Goal: Information Seeking & Learning: Learn about a topic

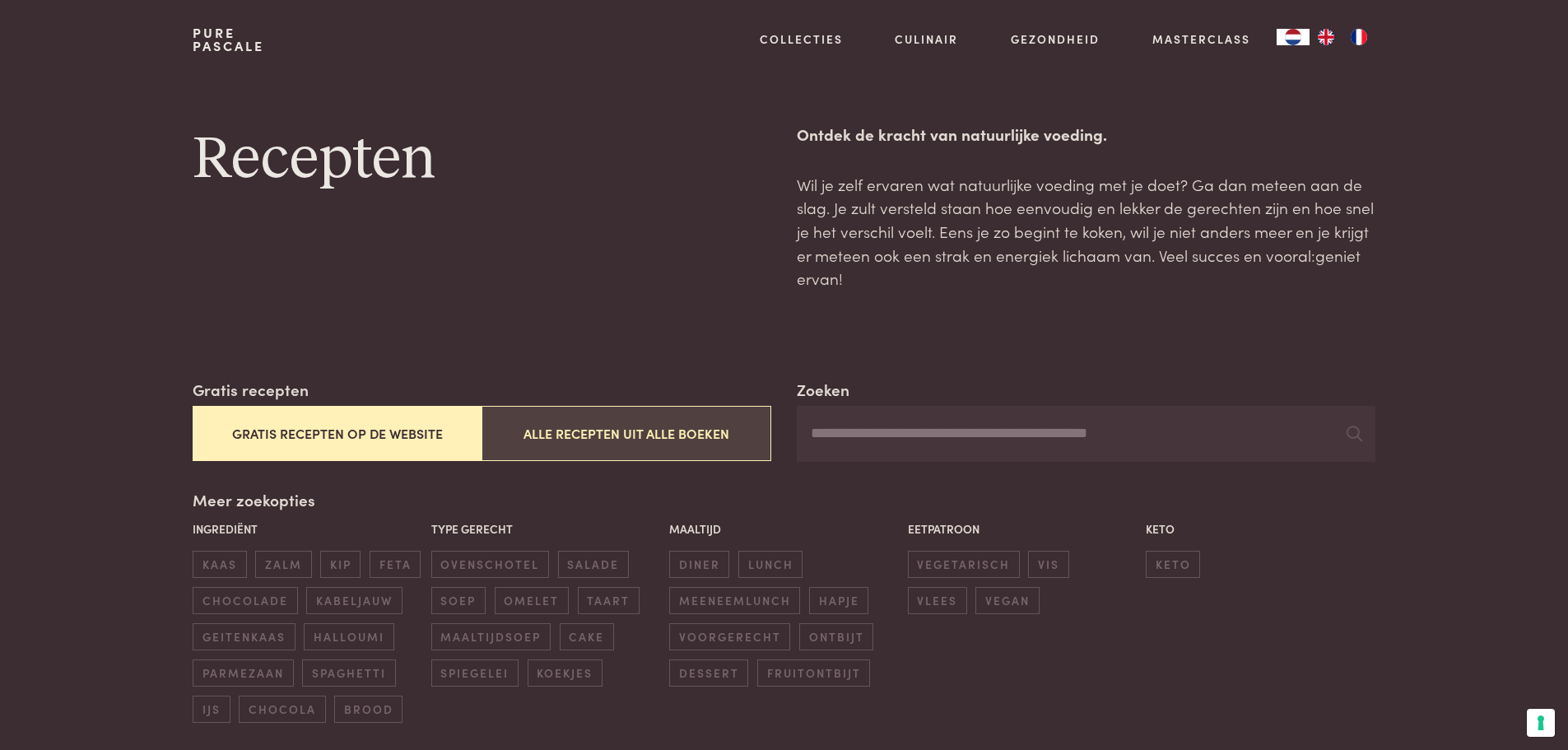
click at [630, 429] on button "Alle recepten uit alle boeken" at bounding box center [626, 434] width 289 height 55
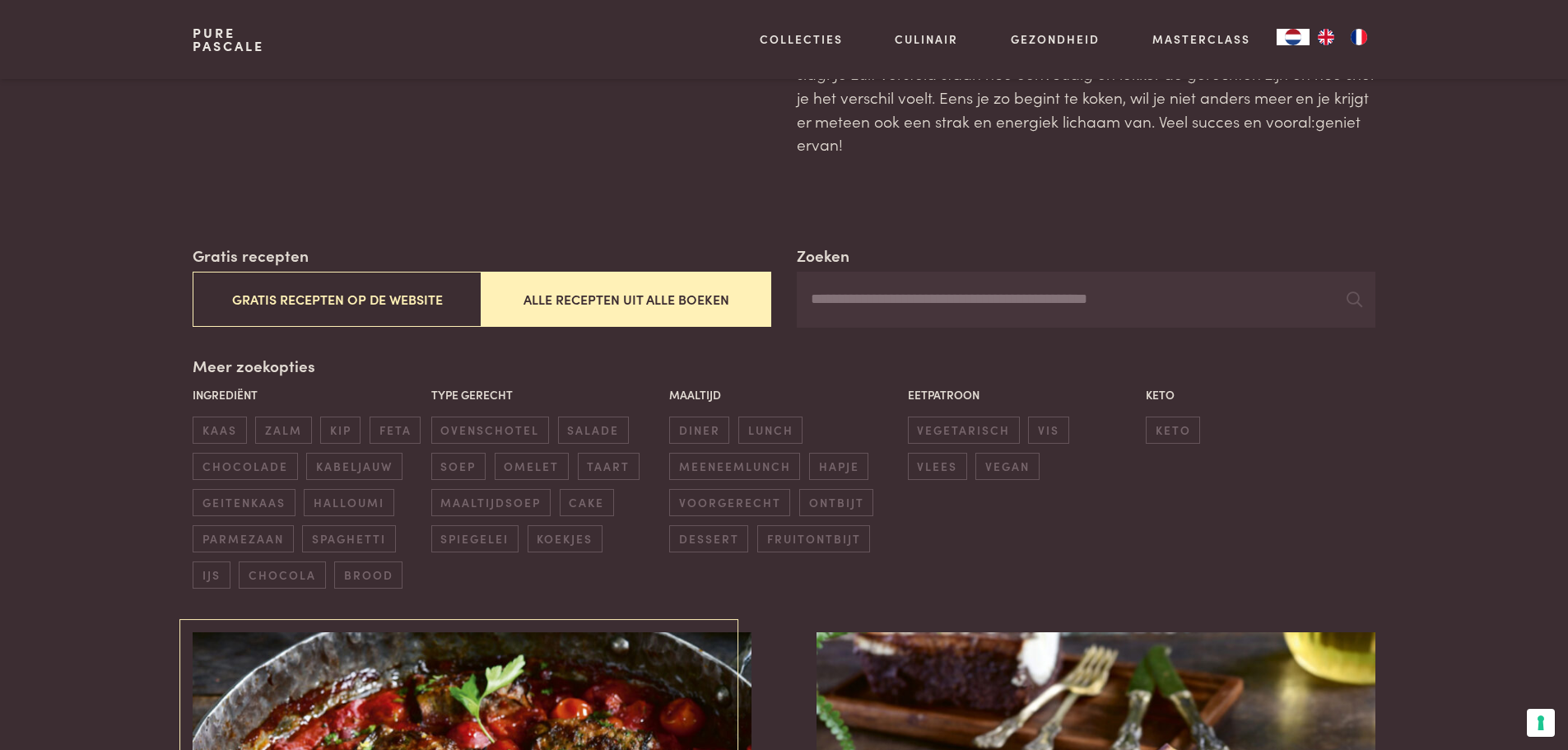
scroll to position [131, 0]
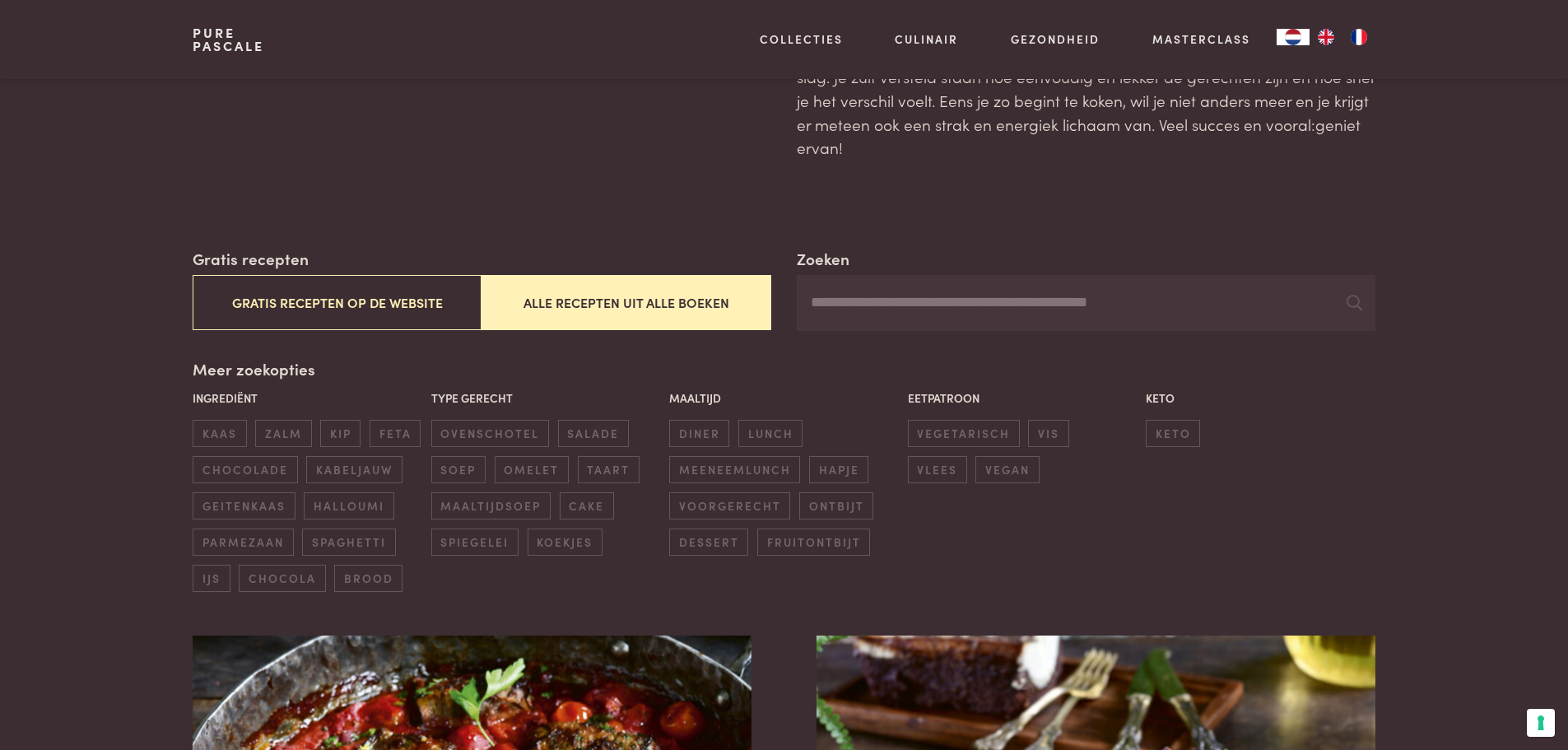
click at [942, 307] on input "Zoeken" at bounding box center [1085, 303] width 578 height 56
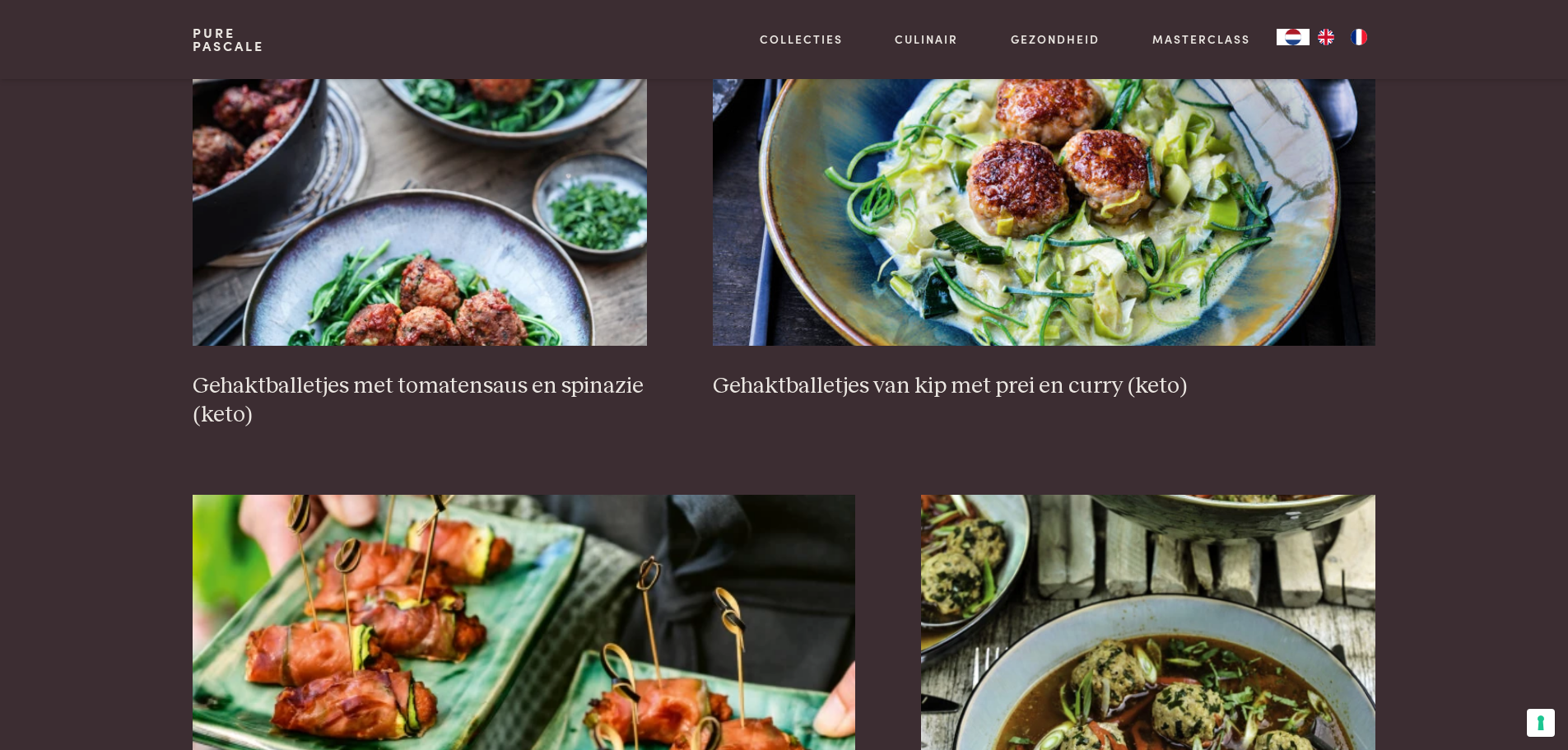
scroll to position [1201, 0]
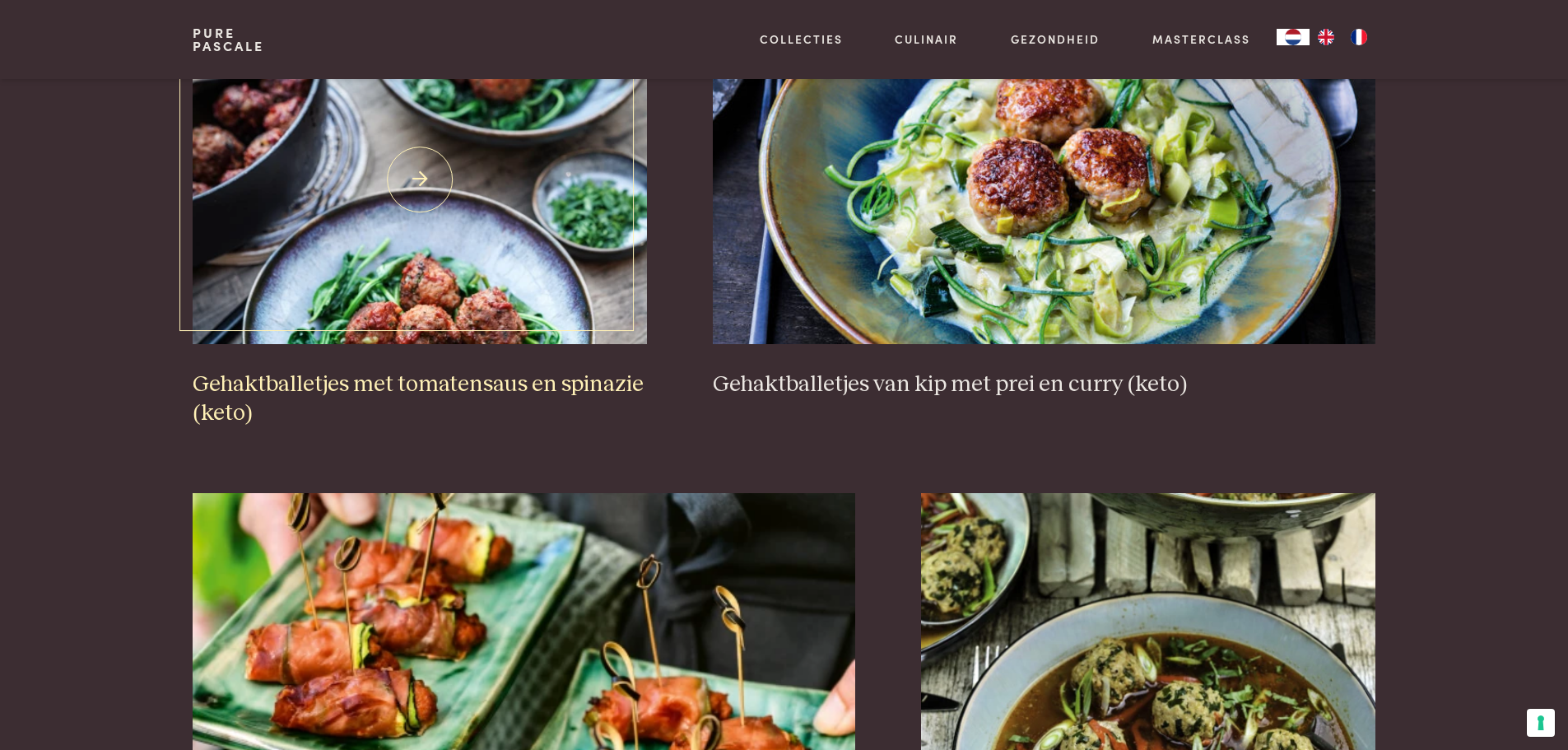
type input "******"
click at [467, 377] on h3 "Gehaktballetjes met tomatensaus en spinazie (keto)" at bounding box center [420, 399] width 454 height 57
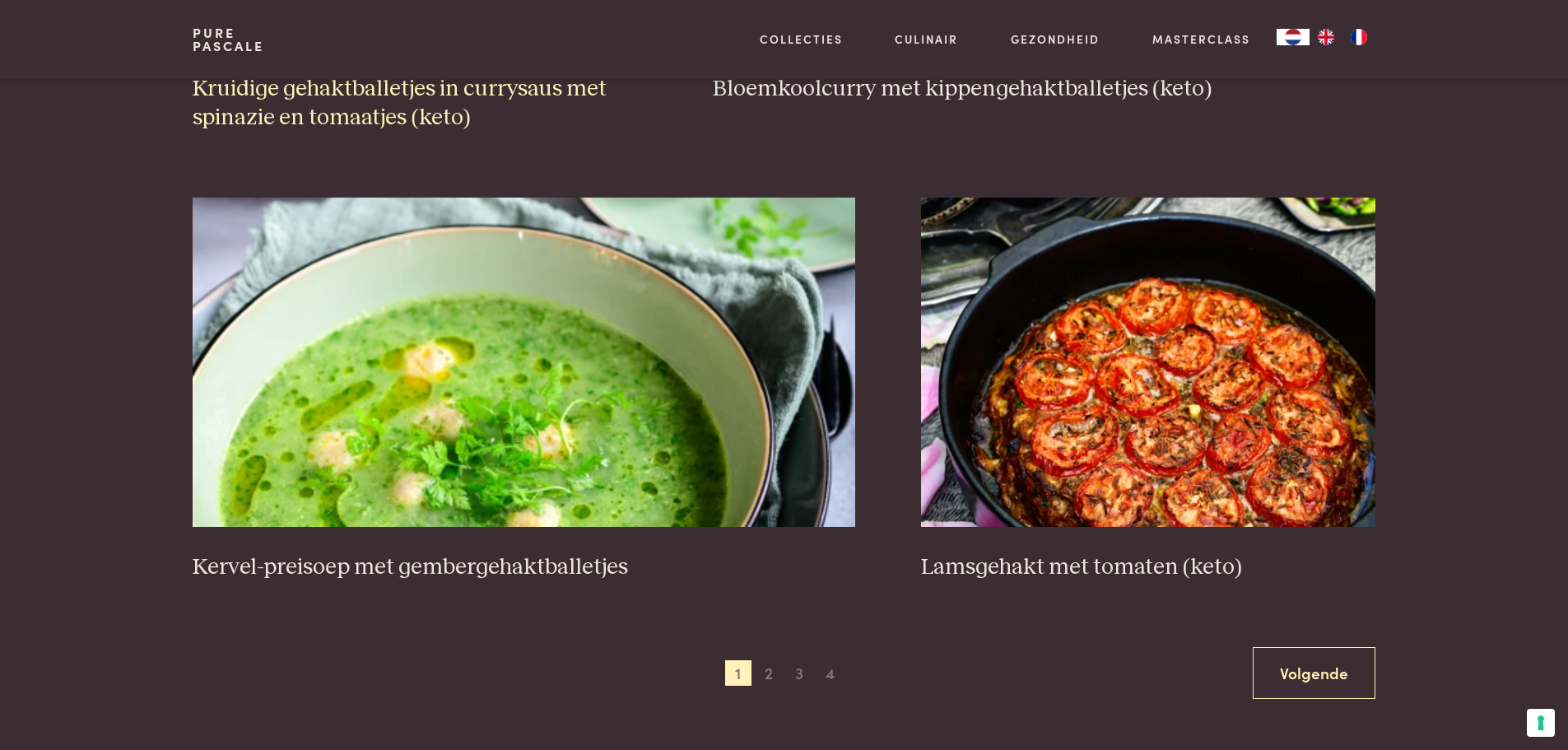
scroll to position [2930, 0]
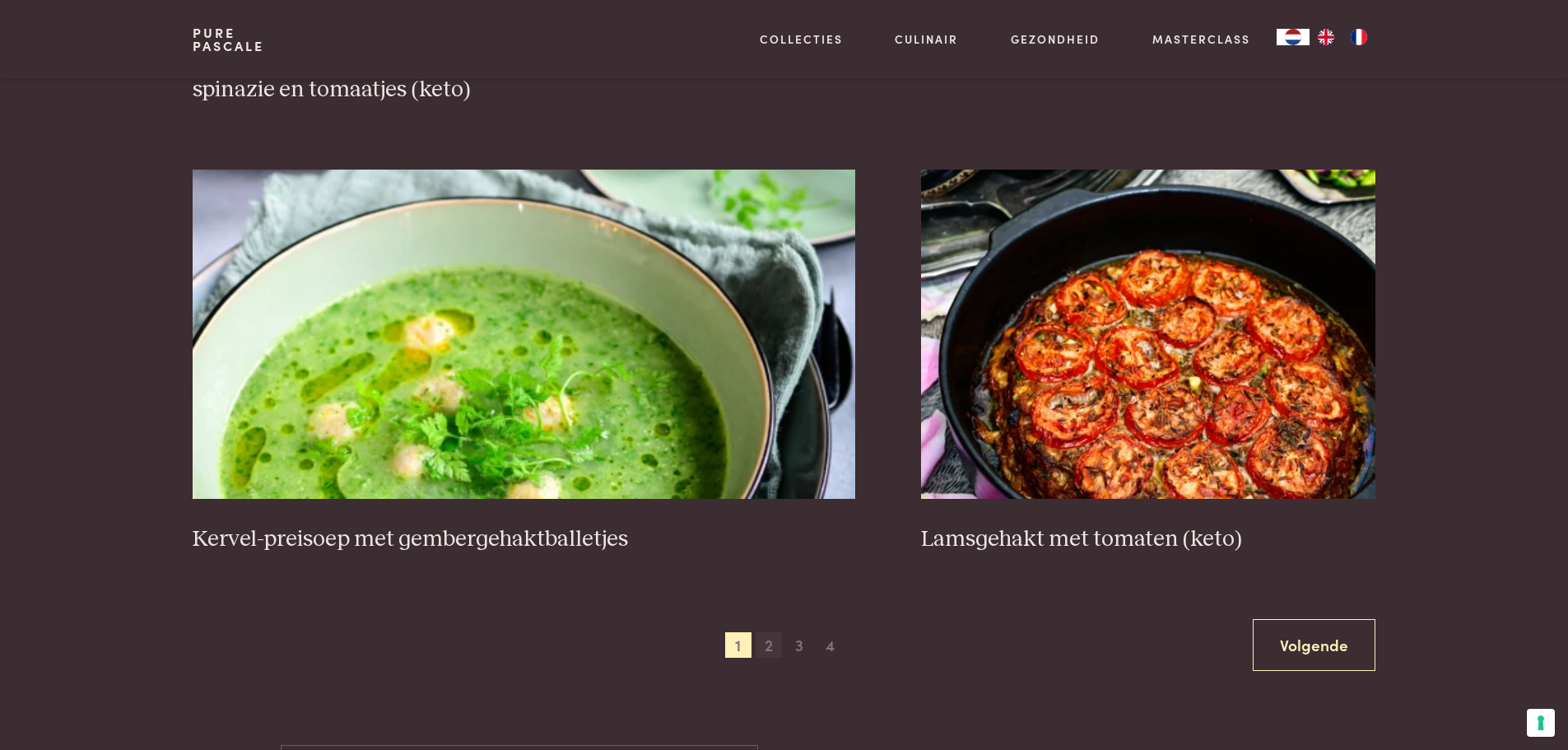
click at [770, 643] on span "2" at bounding box center [768, 645] width 26 height 26
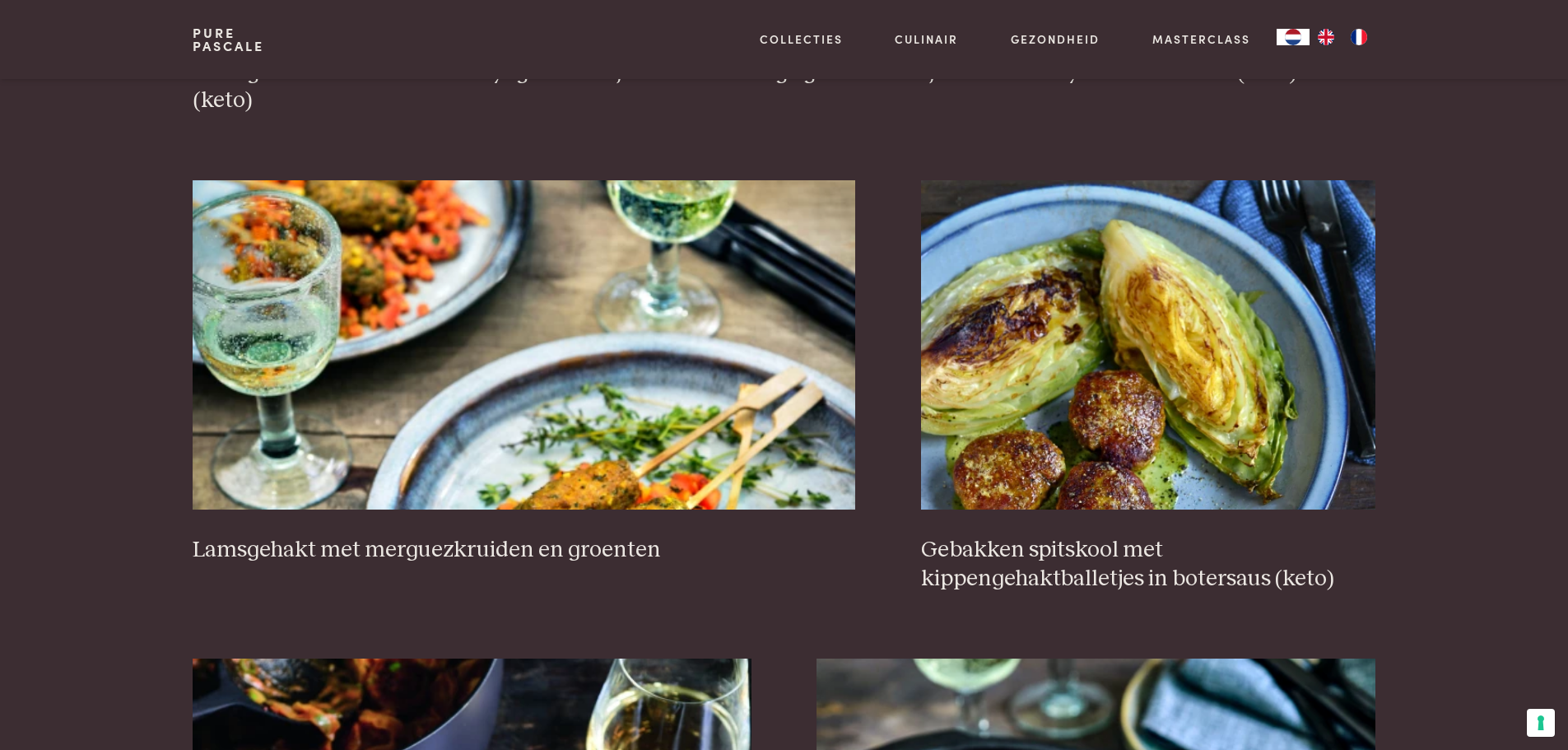
scroll to position [1613, 0]
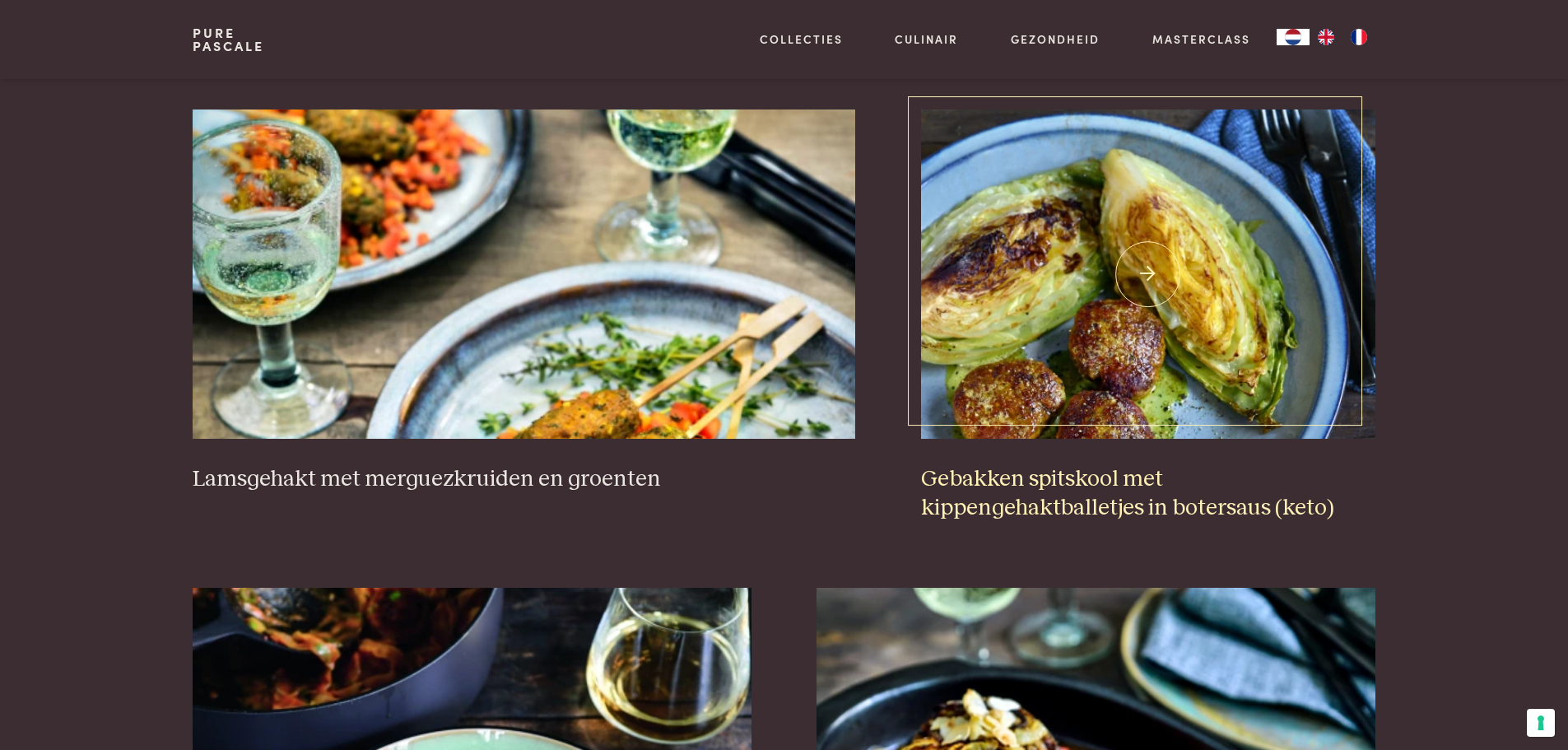
click at [988, 482] on h3 "Gebakken spitskool met kippengehaktballetjes in botersaus (keto)" at bounding box center [1148, 494] width 454 height 57
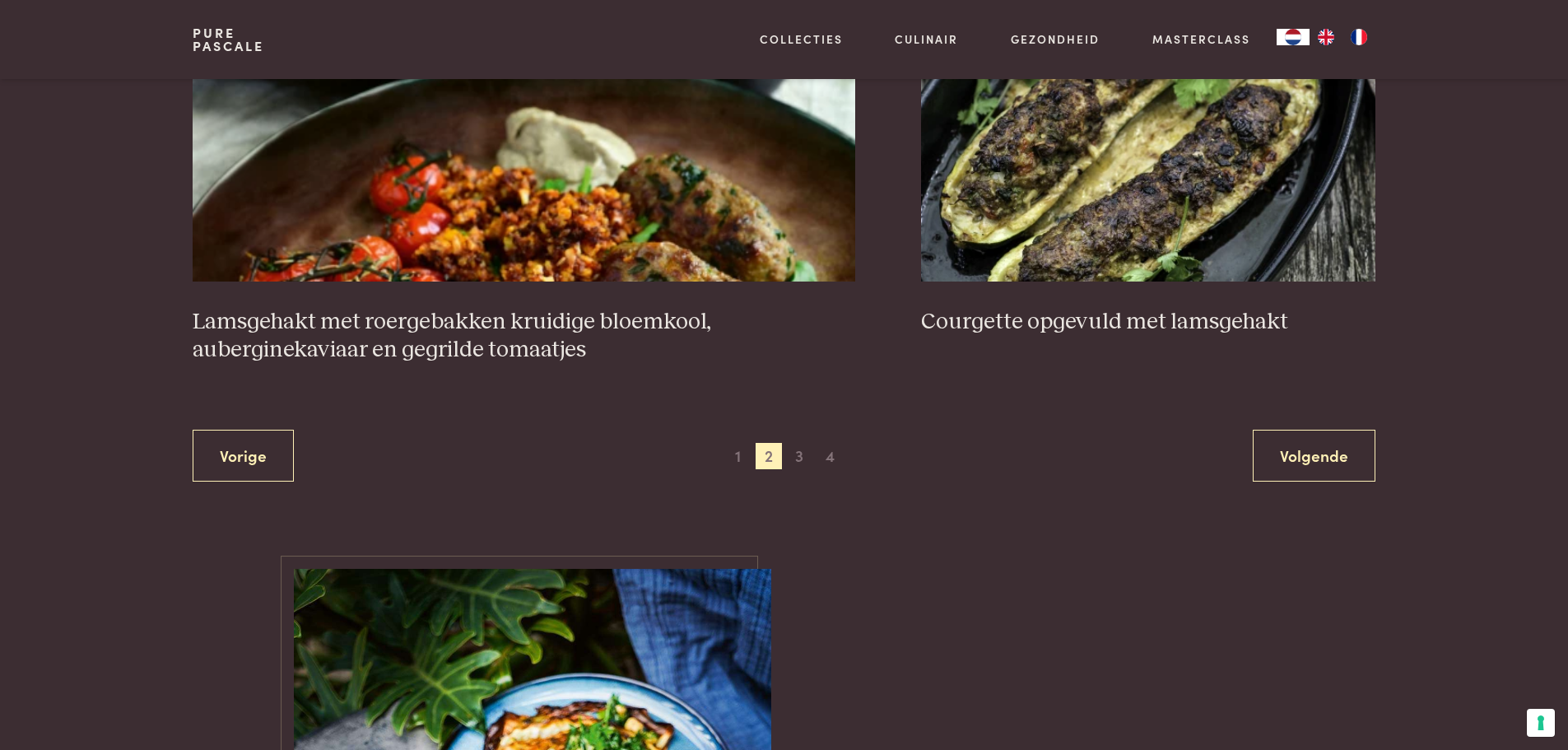
scroll to position [3178, 0]
click at [801, 459] on span "3" at bounding box center [798, 455] width 26 height 26
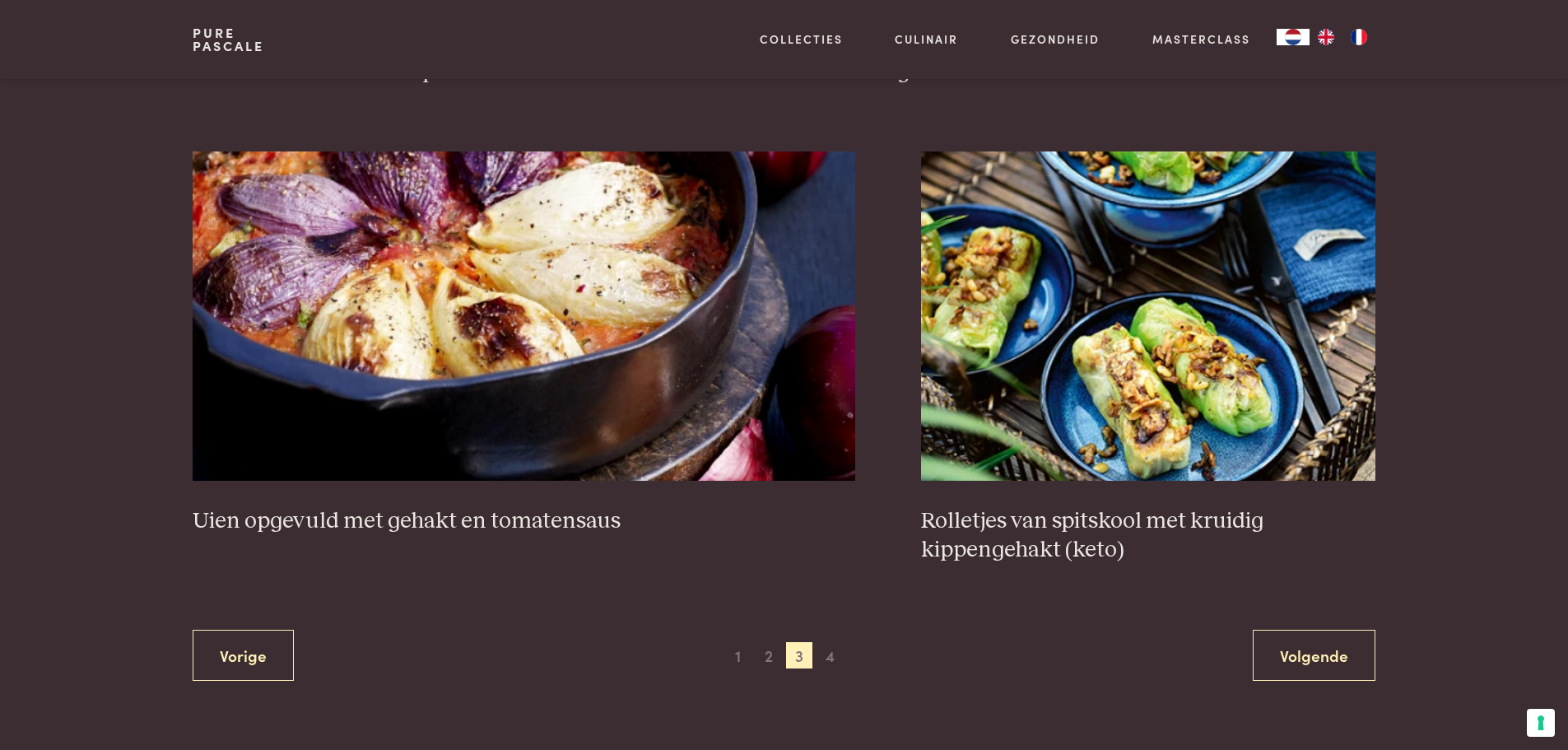
scroll to position [3178, 0]
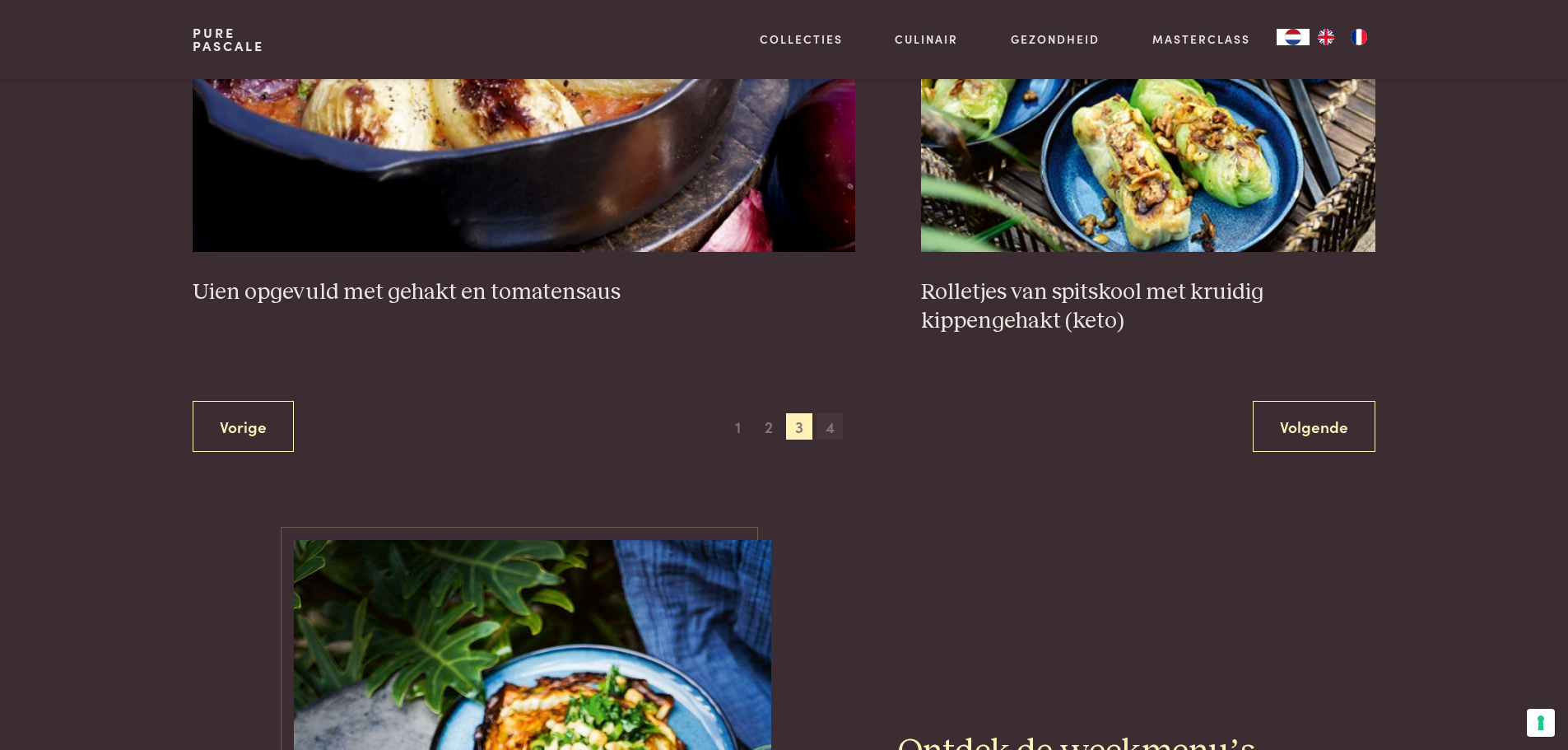
click at [831, 427] on span "4" at bounding box center [829, 426] width 26 height 26
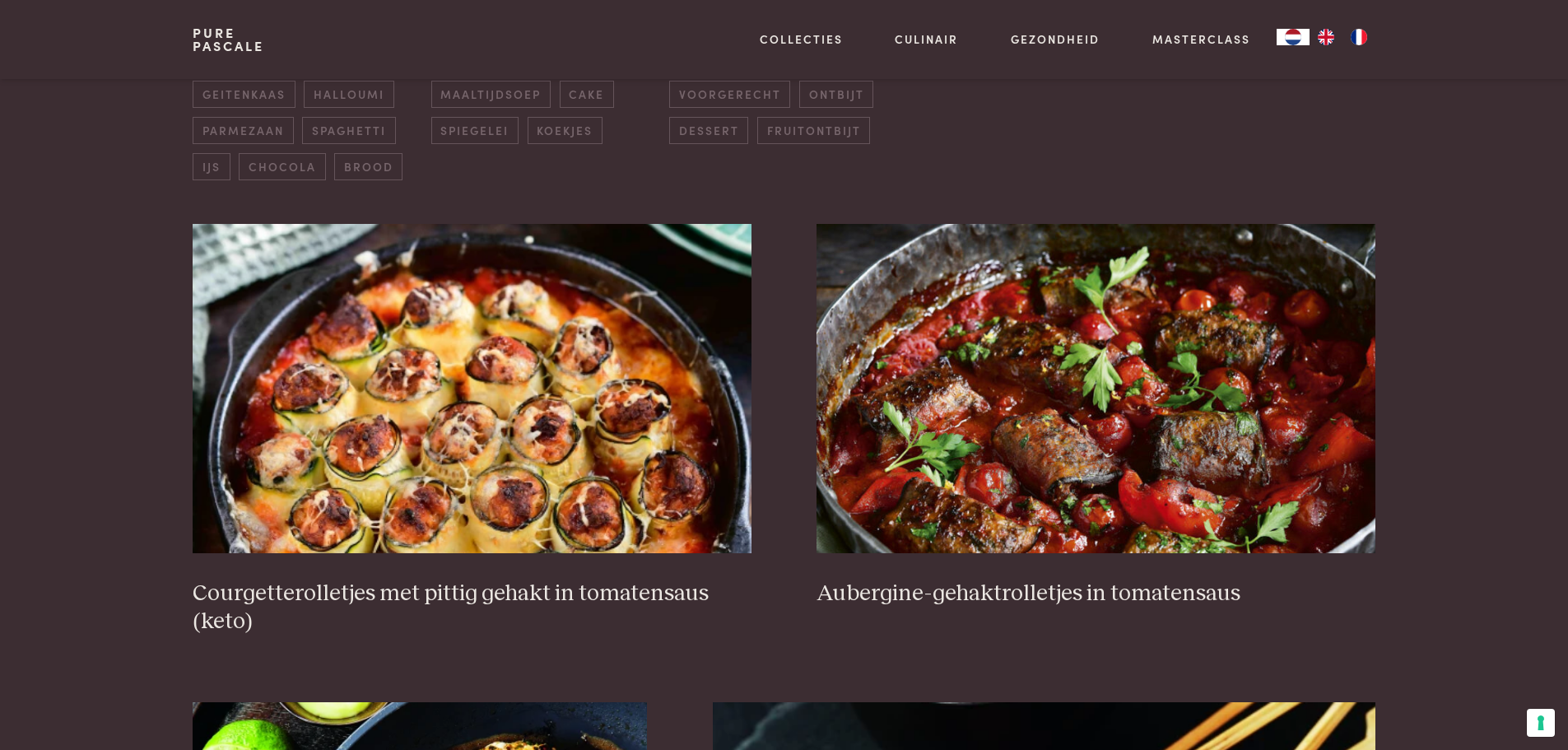
scroll to position [131, 0]
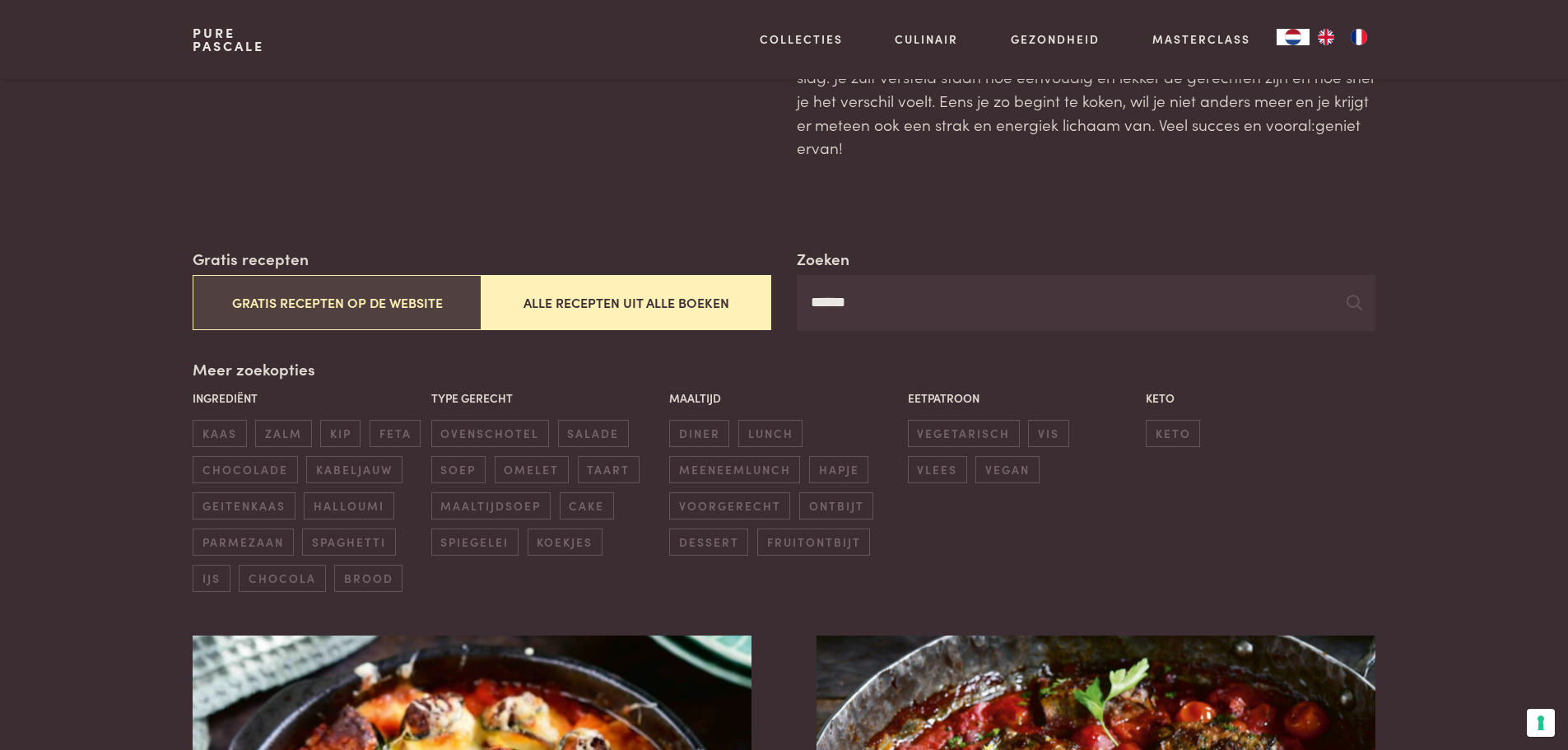
click at [299, 287] on button "Gratis recepten op de website" at bounding box center [337, 303] width 289 height 55
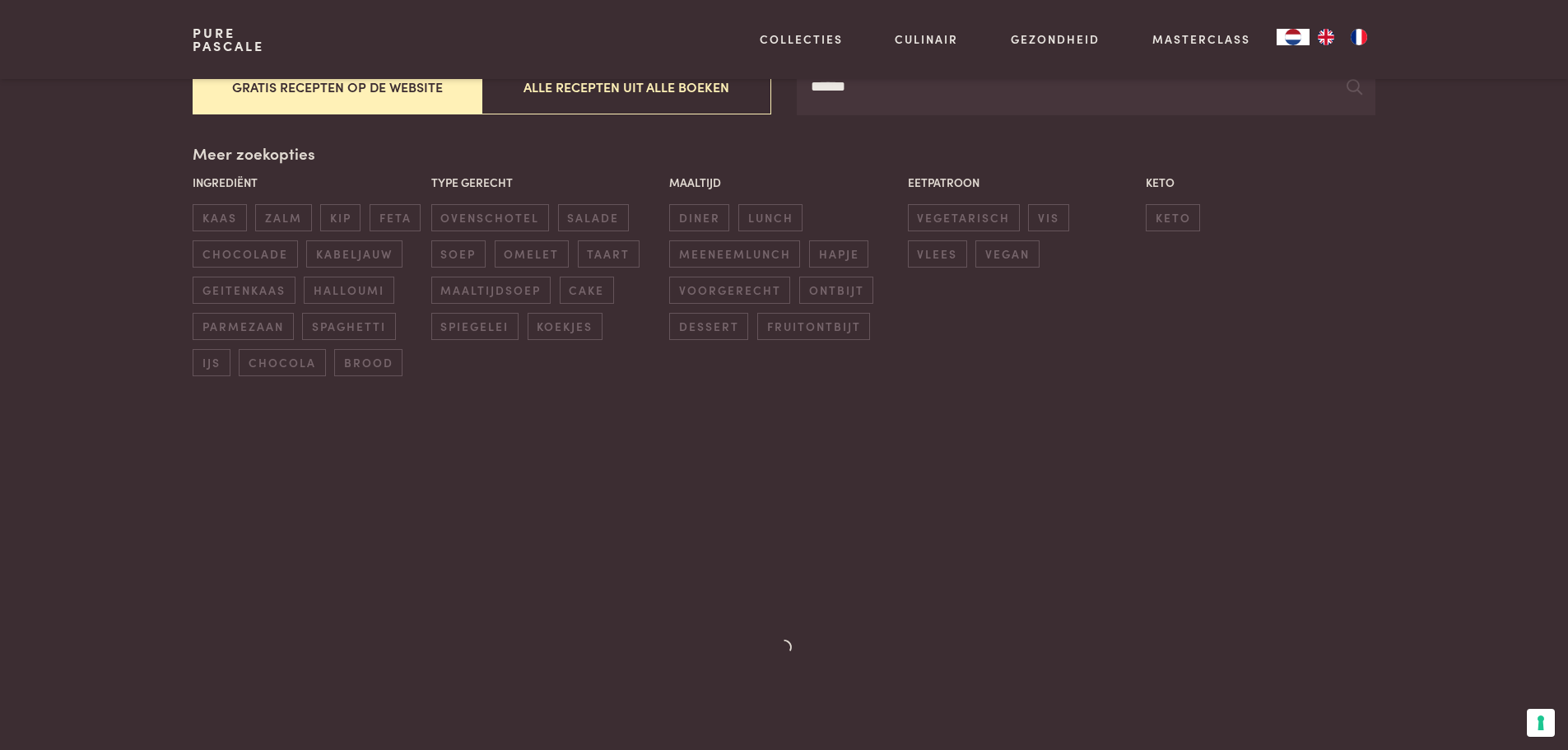
scroll to position [378, 0]
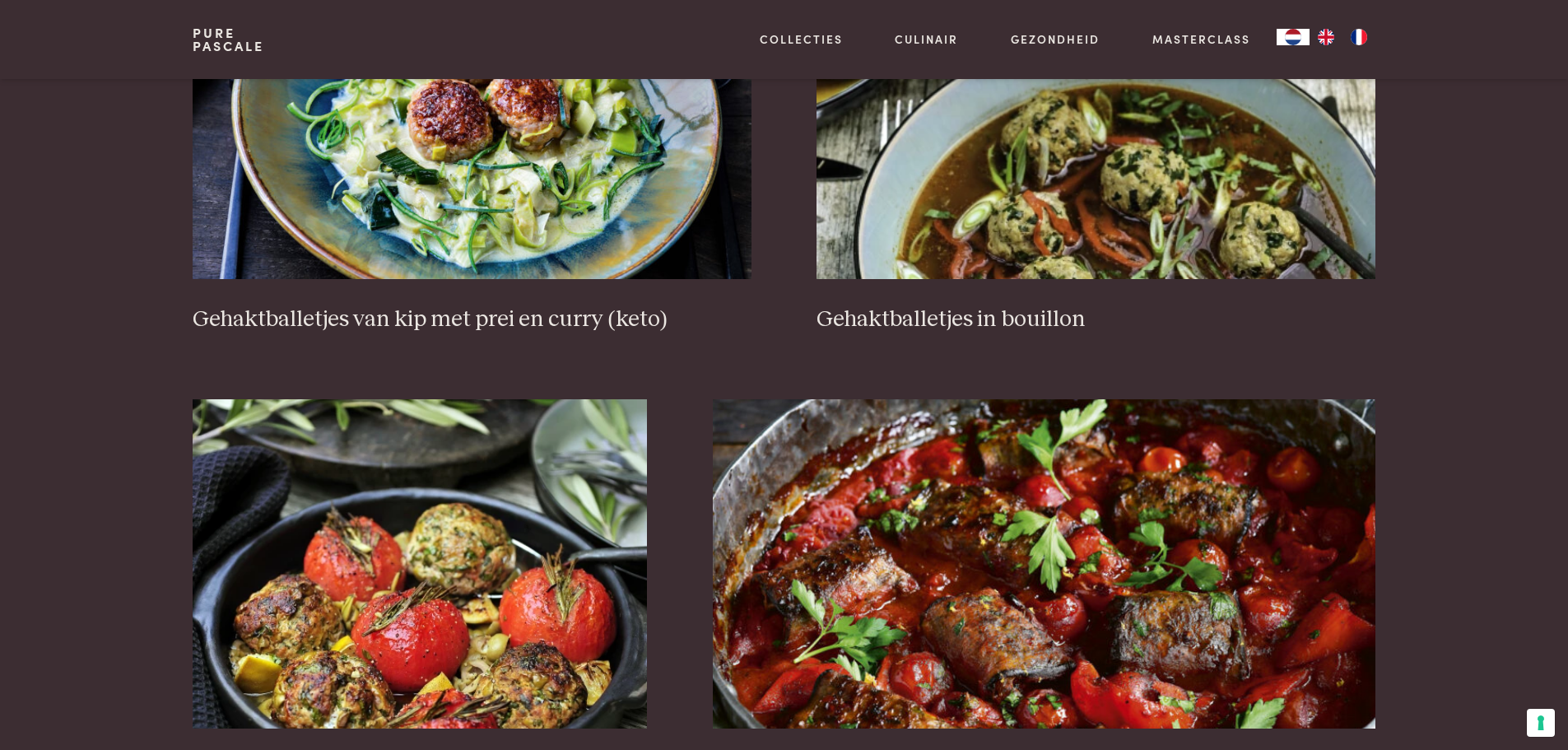
scroll to position [955, 0]
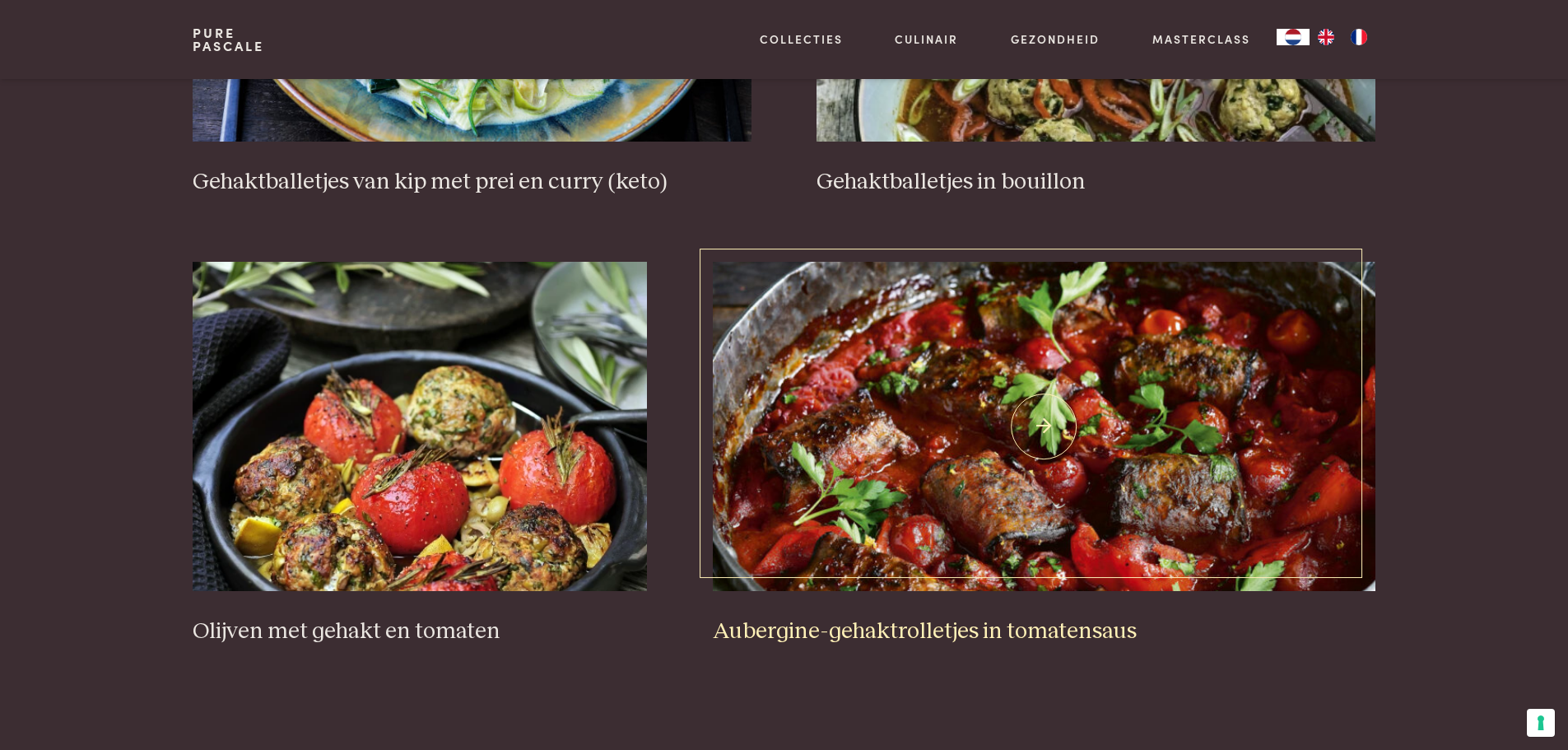
click at [918, 633] on h3 "Aubergine-gehaktrolletjes in tomatensaus" at bounding box center [1044, 632] width 662 height 29
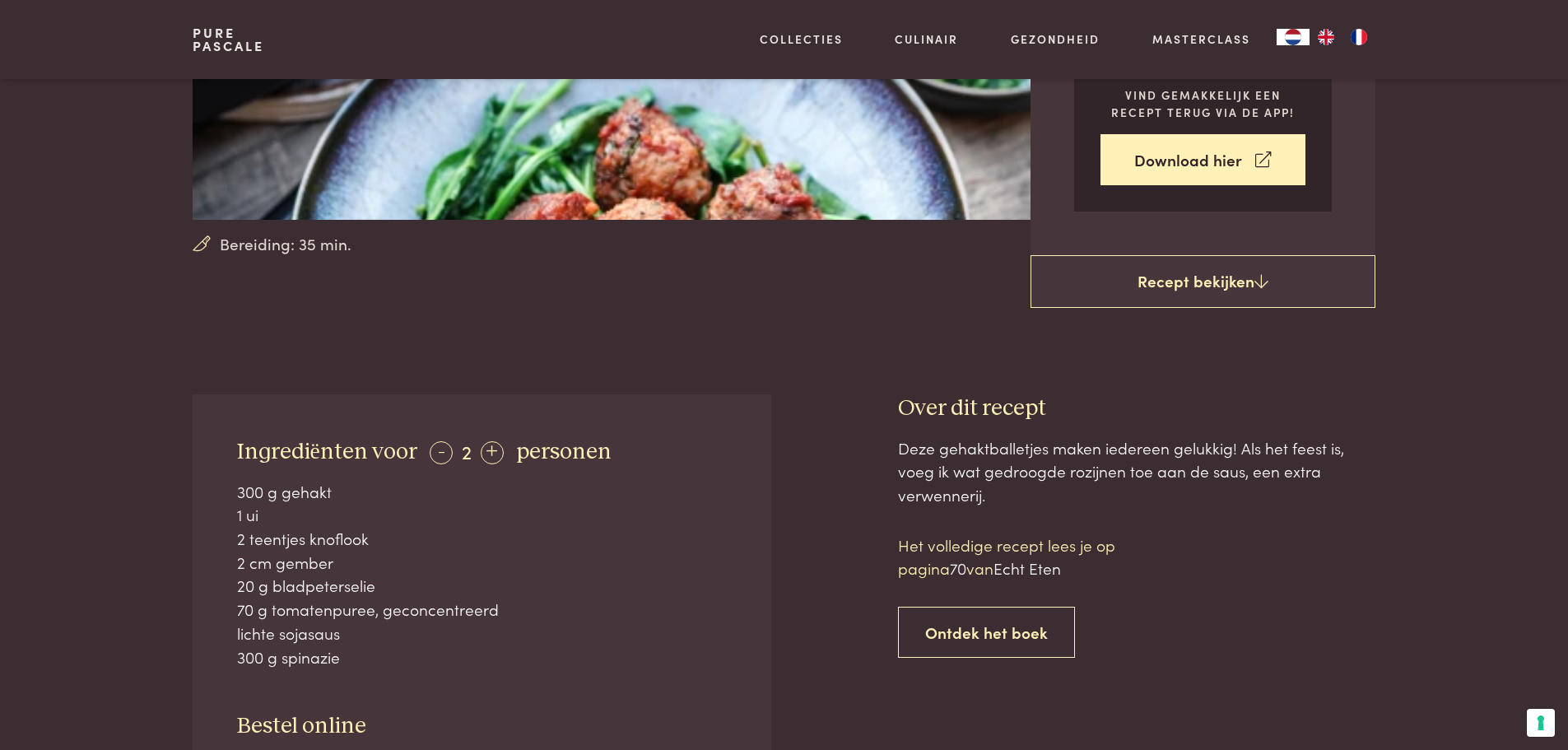
scroll to position [412, 0]
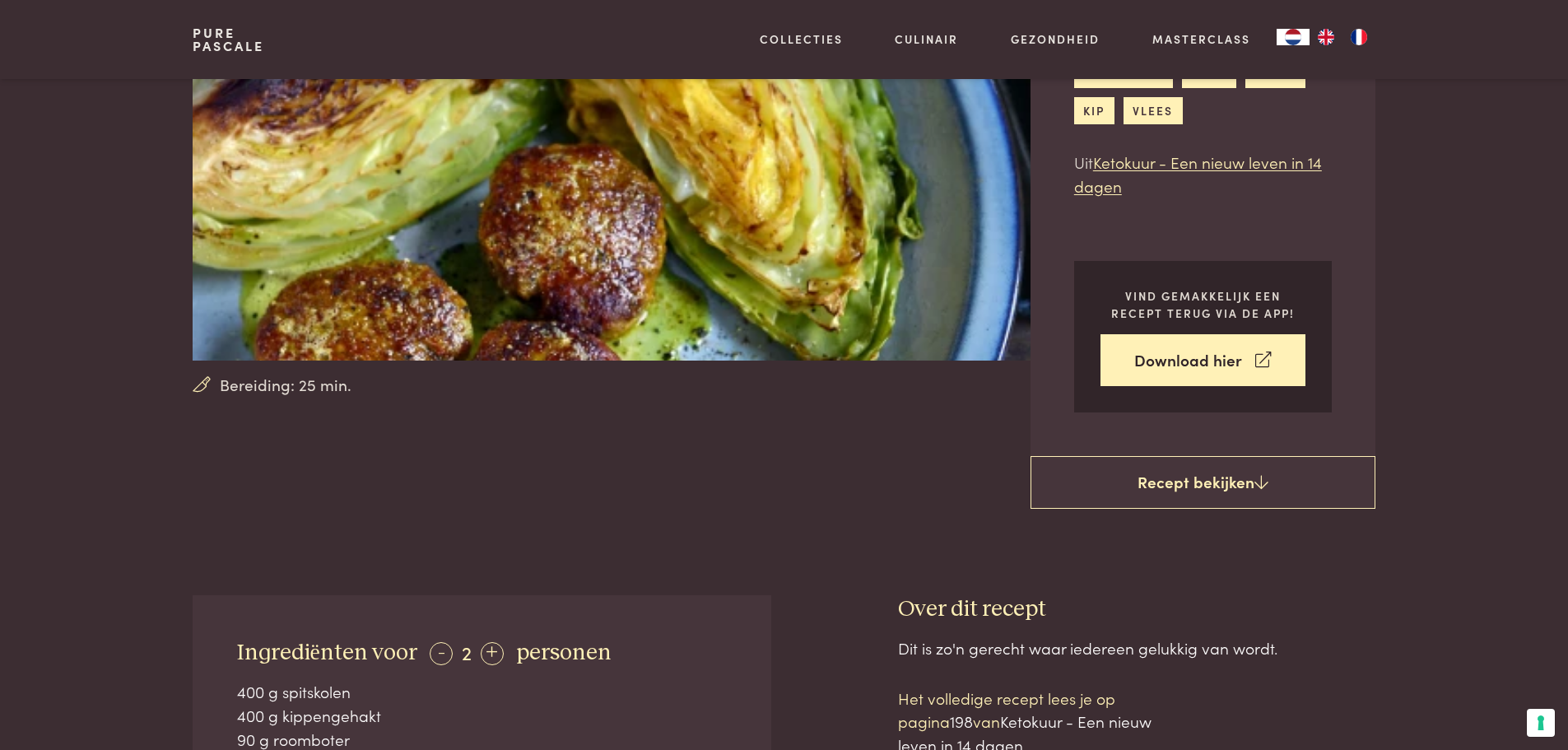
scroll to position [330, 0]
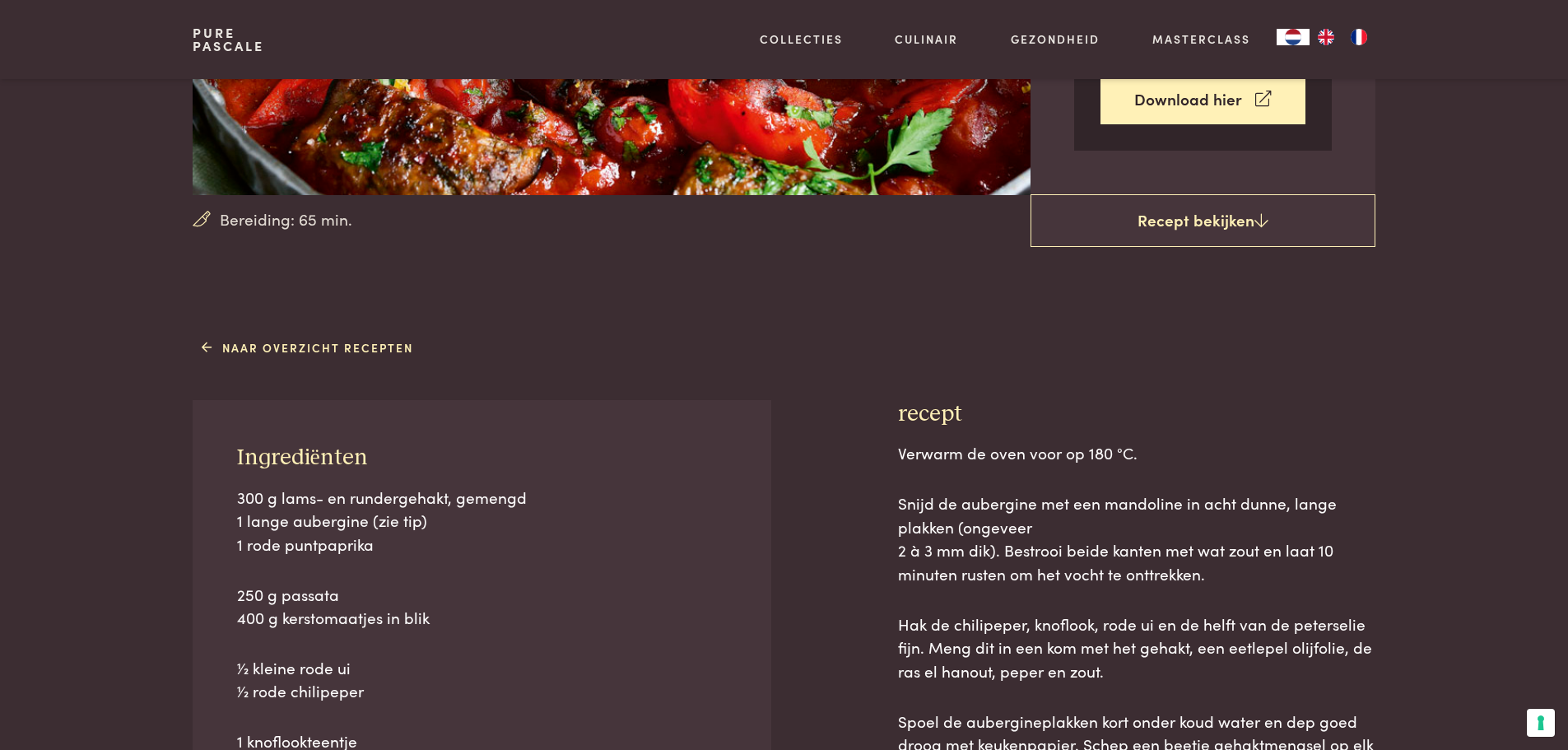
scroll to position [494, 0]
